Goal: Task Accomplishment & Management: Manage account settings

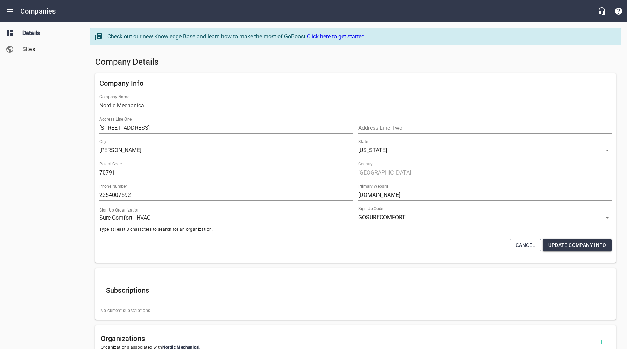
select select "[US_STATE]"
select select "32"
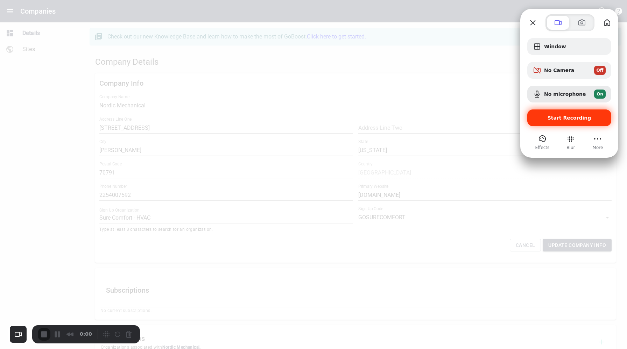
click at [565, 118] on span "Start Recording" at bounding box center [570, 118] width 44 height 6
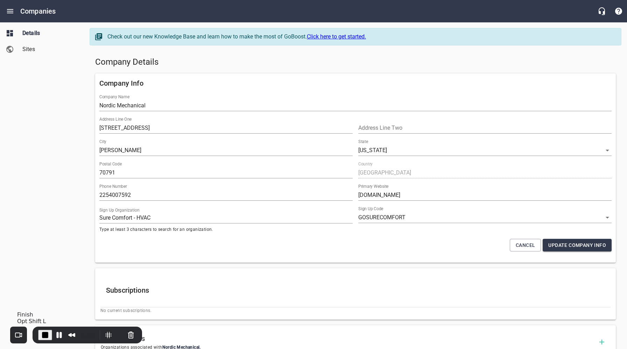
click at [42, 335] on span "End Recording" at bounding box center [45, 335] width 8 height 8
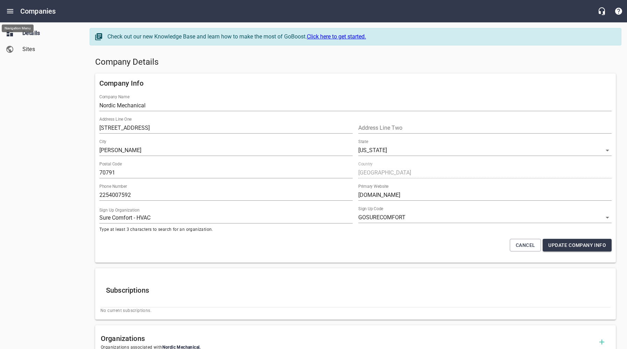
click at [10, 11] on icon "Open drawer" at bounding box center [10, 11] width 8 height 8
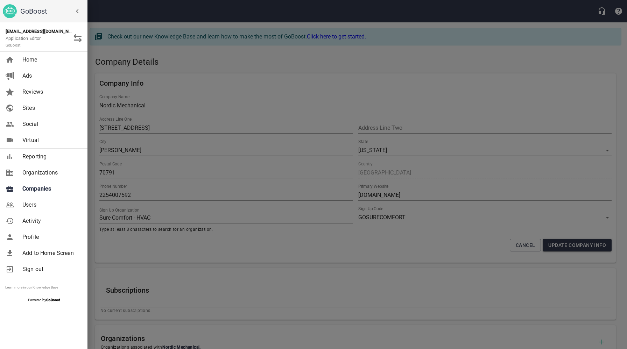
click at [46, 190] on span "Companies" at bounding box center [50, 189] width 57 height 8
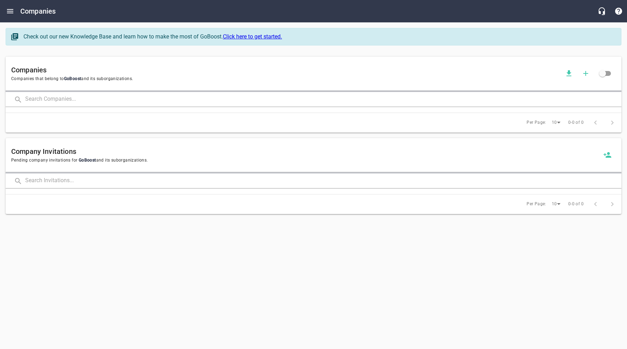
click at [121, 100] on input "text" at bounding box center [323, 99] width 597 height 15
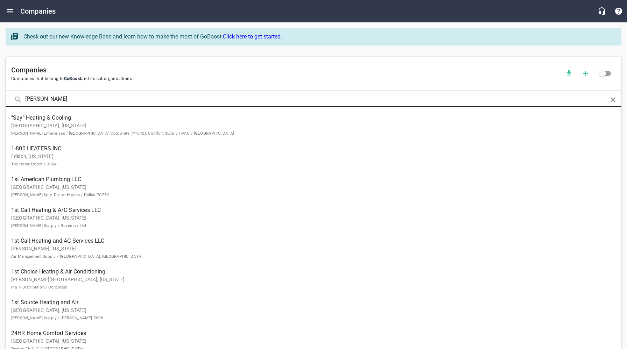
type input "[PERSON_NAME]"
click button at bounding box center [0, 0] width 0 height 0
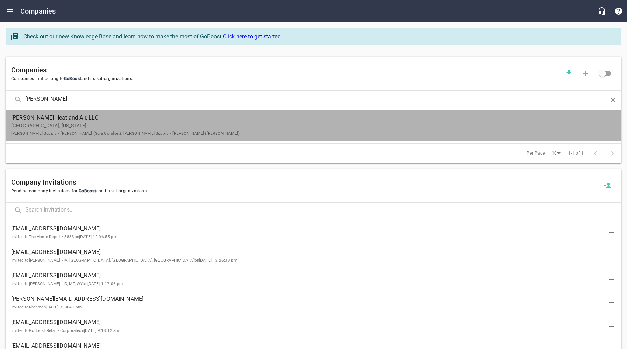
click at [118, 121] on span "[PERSON_NAME] Heat and Air, LLC" at bounding box center [308, 118] width 594 height 8
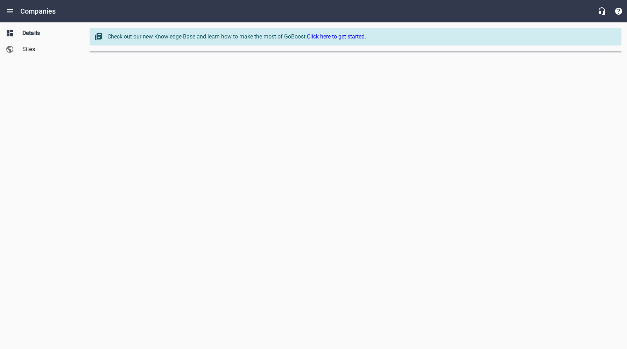
select select "[US_STATE]"
select select "63"
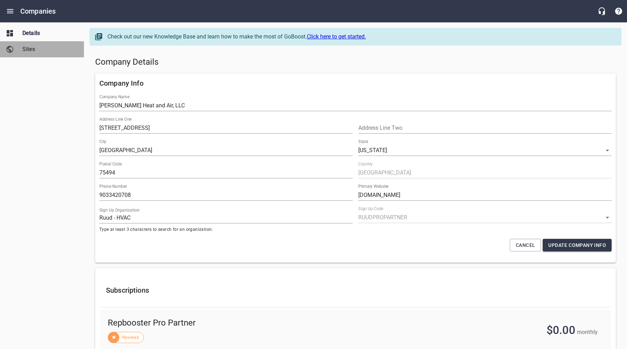
drag, startPoint x: 34, startPoint y: 49, endPoint x: 37, endPoint y: 57, distance: 9.0
click at [34, 49] on span "Sites" at bounding box center [48, 49] width 53 height 8
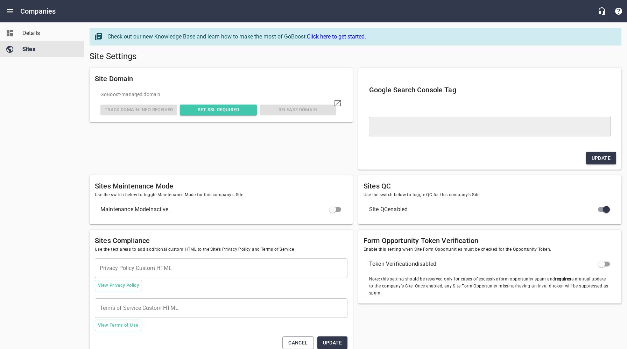
type textarea "<meta name="google-site-verification" content="mAZIAMJD1uCNC33WKxsoTVLRp_PdoA1p…"
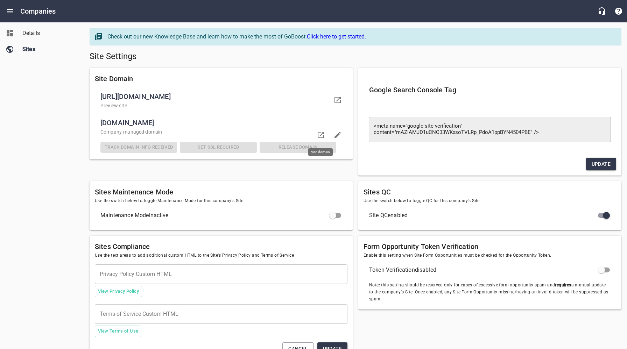
click at [321, 135] on icon at bounding box center [321, 135] width 8 height 8
drag, startPoint x: 205, startPoint y: 60, endPoint x: 198, endPoint y: 61, distance: 7.0
click at [205, 60] on h5 "Site Settings" at bounding box center [356, 56] width 532 height 11
drag, startPoint x: 33, startPoint y: 33, endPoint x: 86, endPoint y: 55, distance: 58.1
click at [33, 33] on span "Details" at bounding box center [48, 33] width 53 height 8
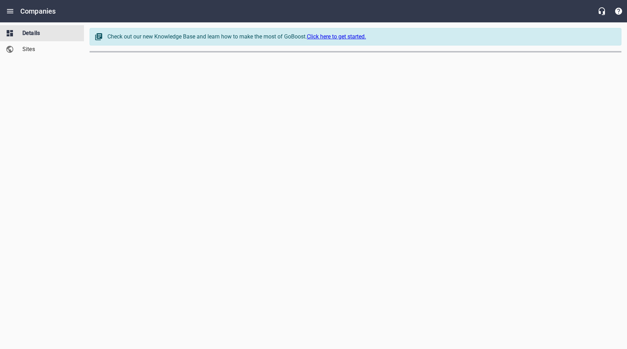
select select "[US_STATE]"
select select "63"
